Goal: Navigation & Orientation: Find specific page/section

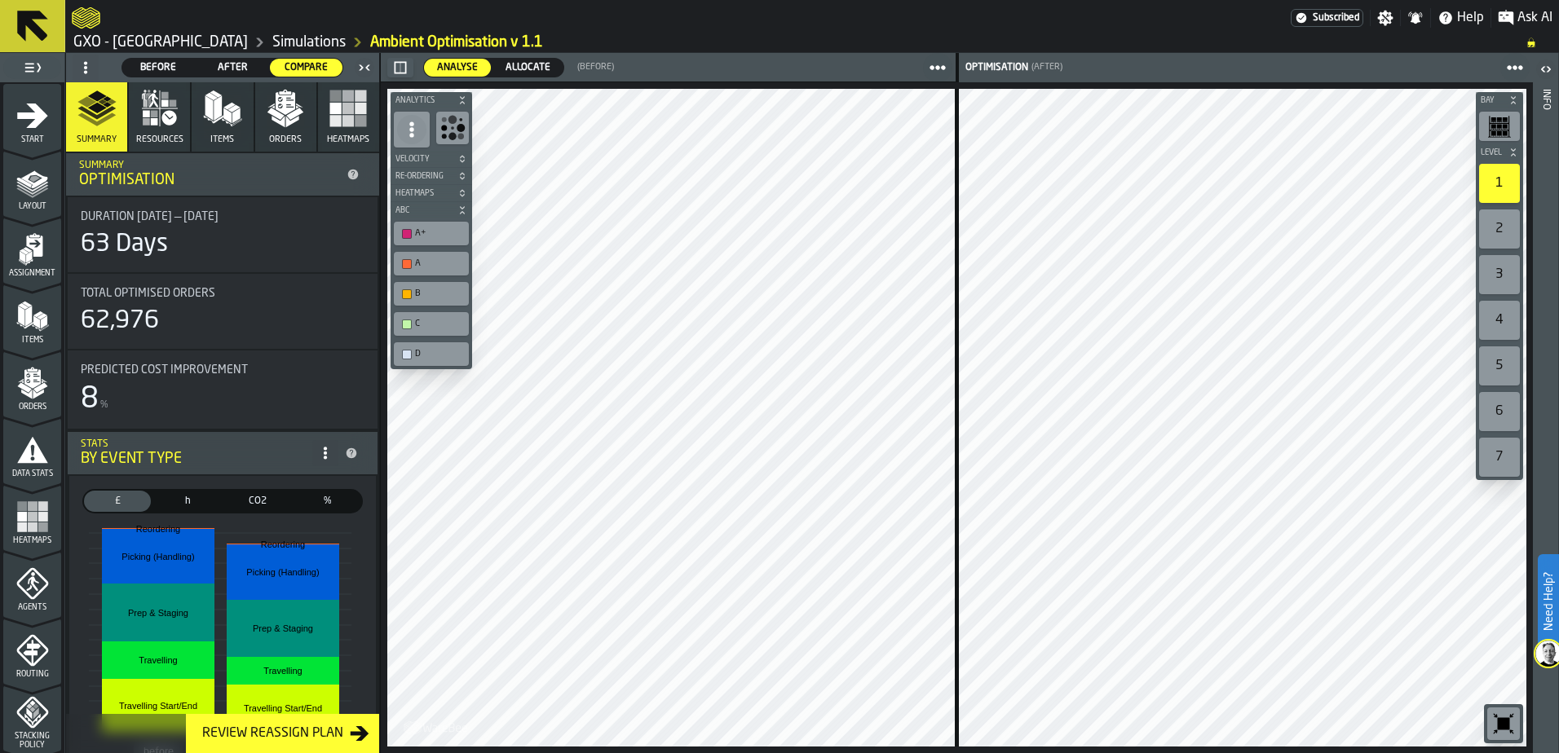
click at [89, 21] on icon "logo-header" at bounding box center [86, 18] width 29 height 23
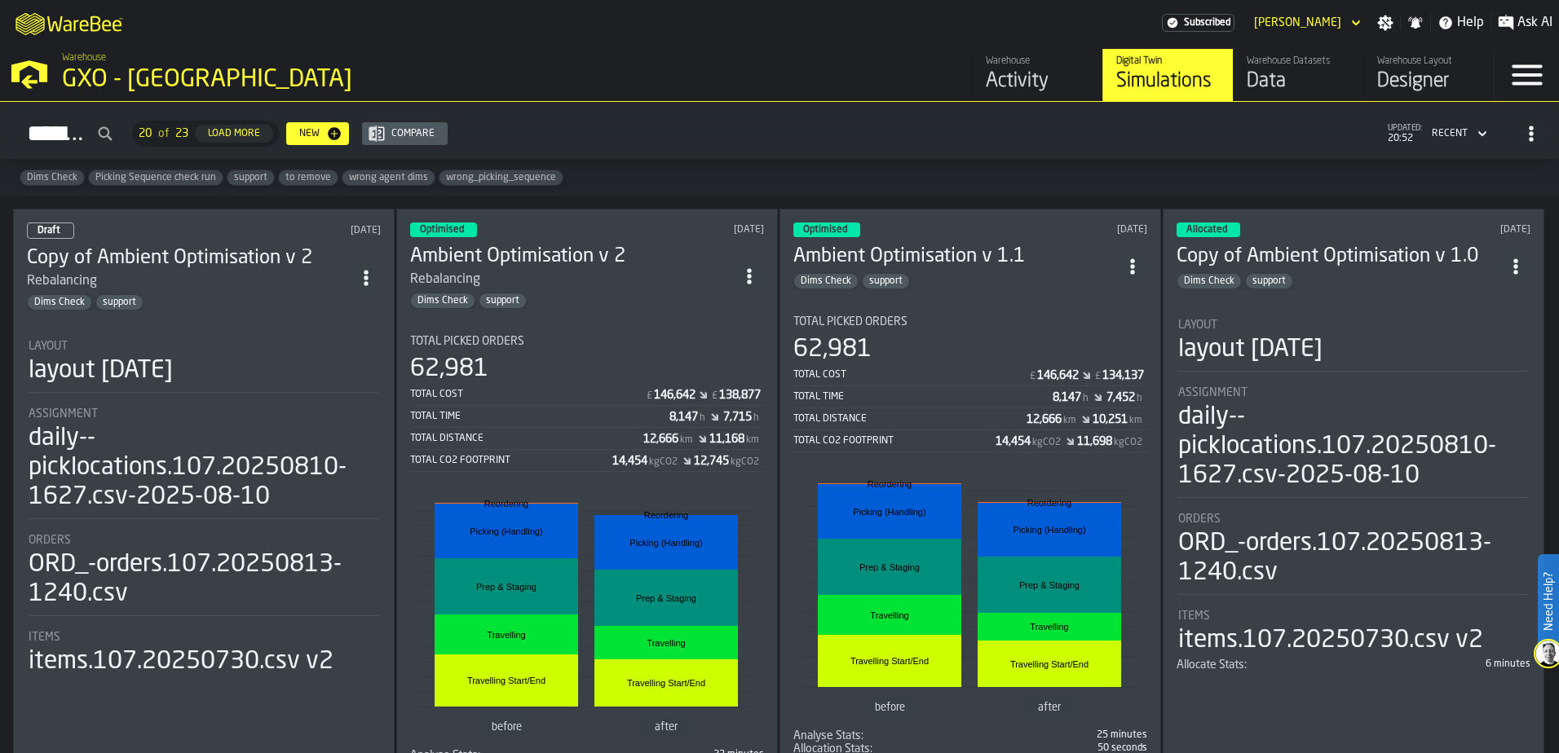
click at [95, 25] on icon "M A K I N G W A R E H O U S E S M O R E EF F I C I E N T" at bounding box center [70, 23] width 121 height 33
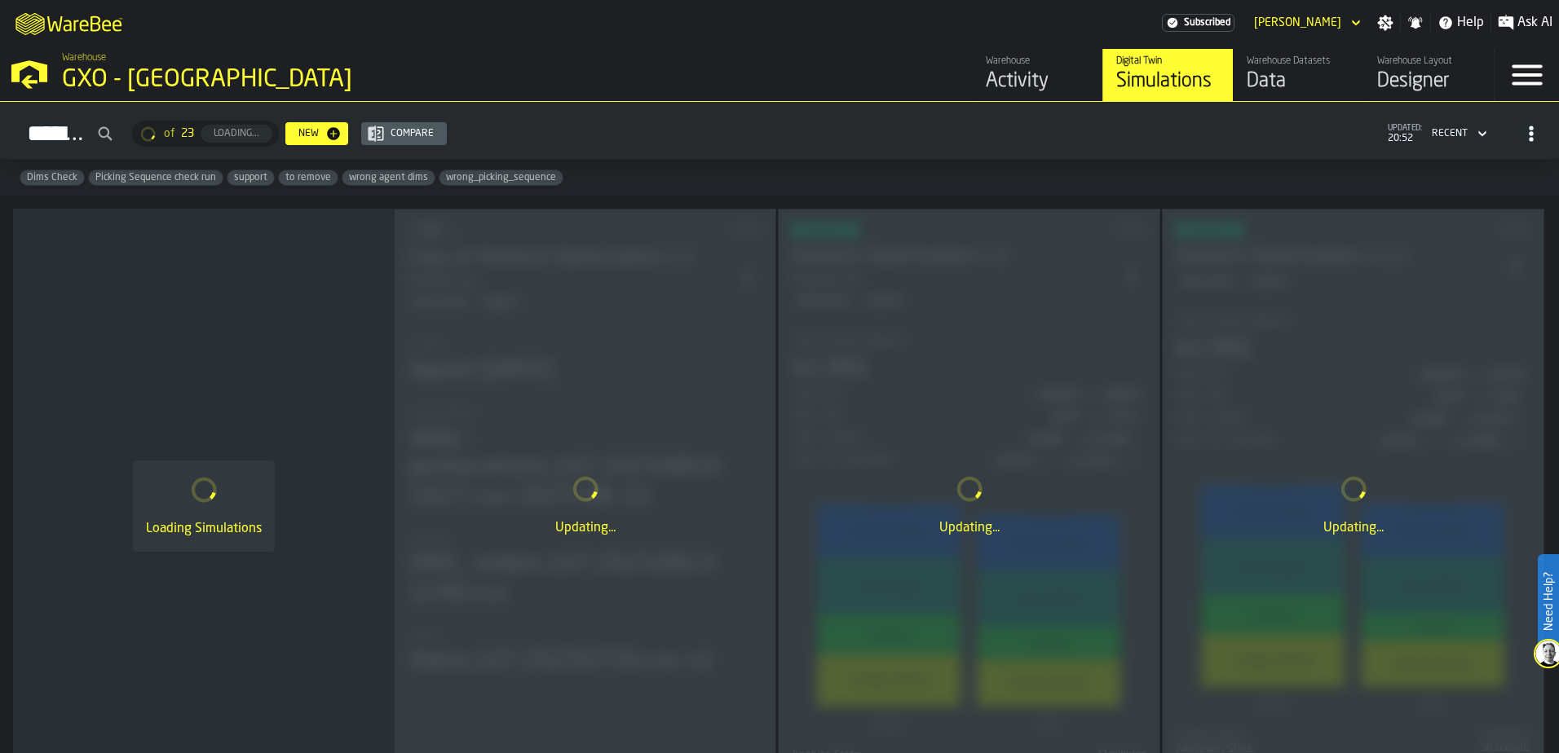
click at [1000, 80] on div "Activity" at bounding box center [1038, 81] width 104 height 26
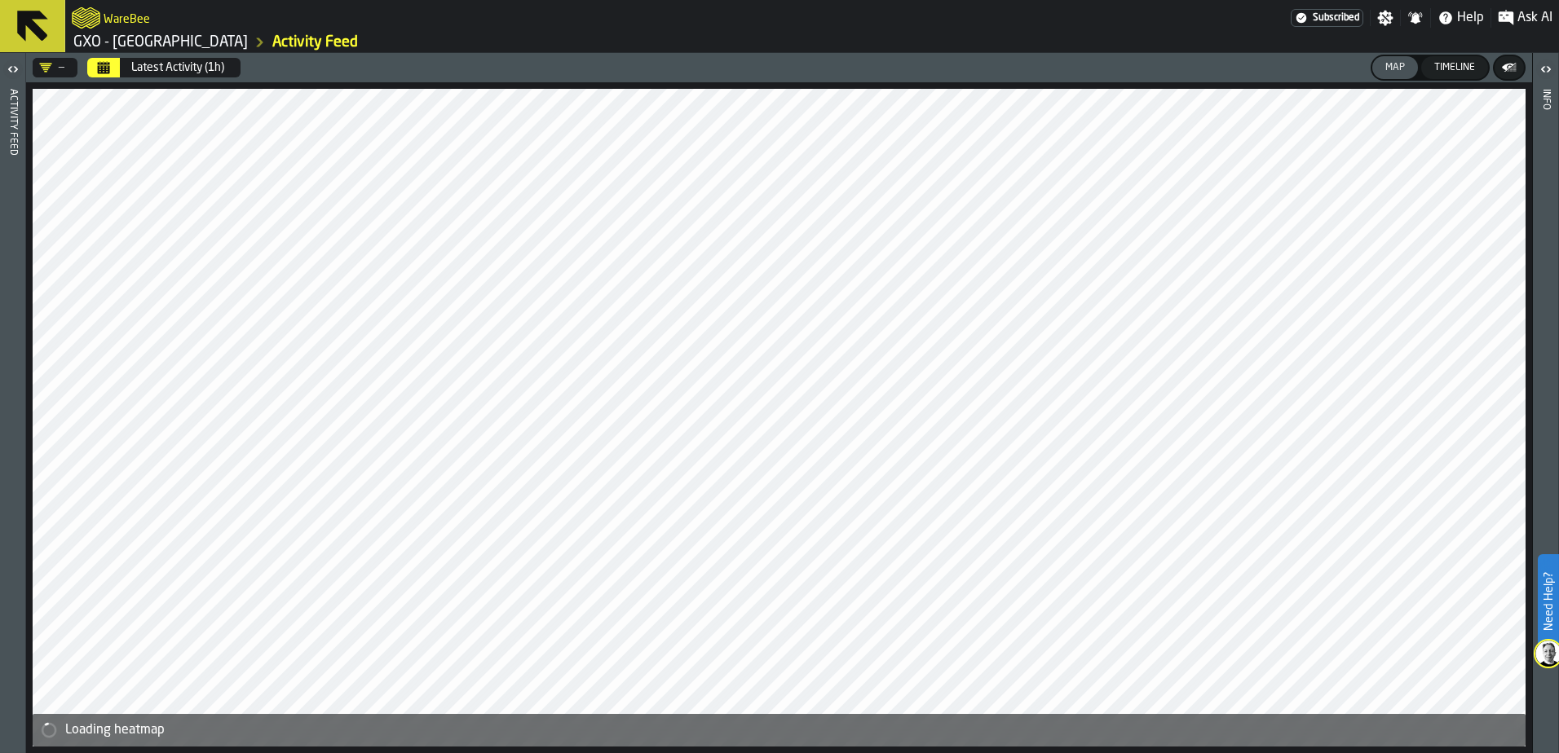
click at [16, 73] on icon "button-toggle-Open" at bounding box center [13, 70] width 20 height 20
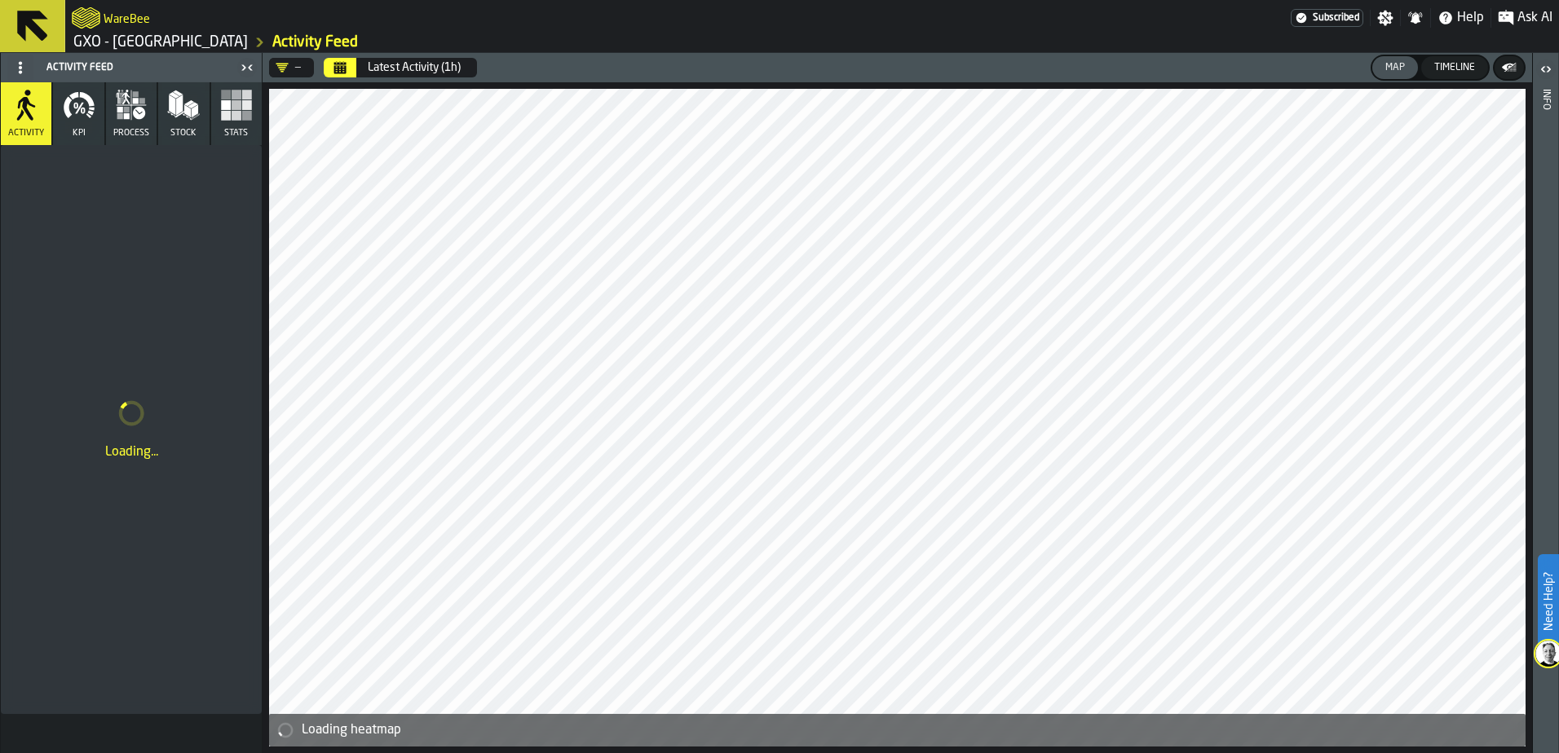
click at [378, 64] on div "Latest Activity (1h)" at bounding box center [414, 67] width 93 height 13
